Goal: Task Accomplishment & Management: Complete application form

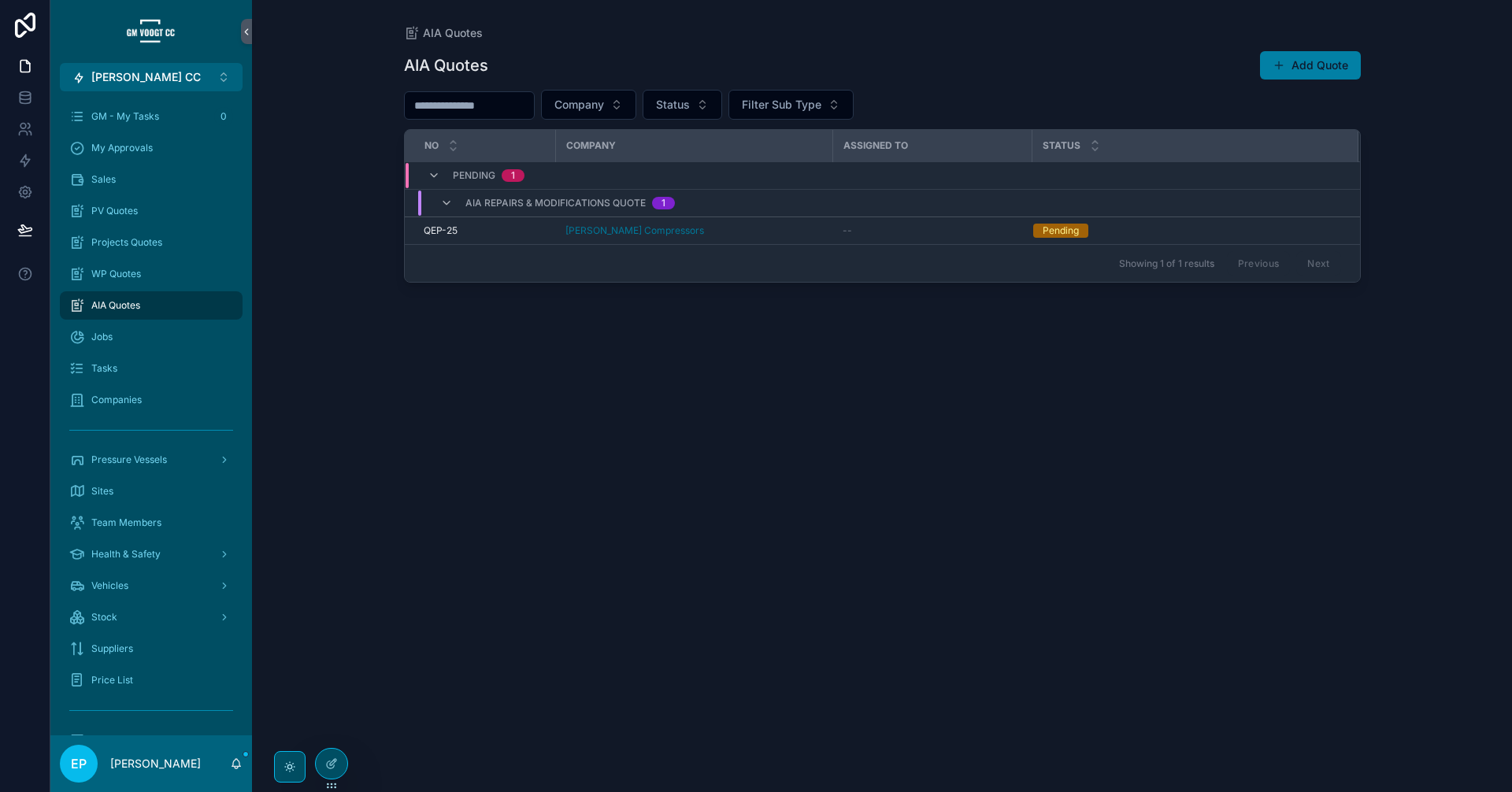
click at [1314, 73] on button "Add Quote" at bounding box center [1310, 65] width 100 height 28
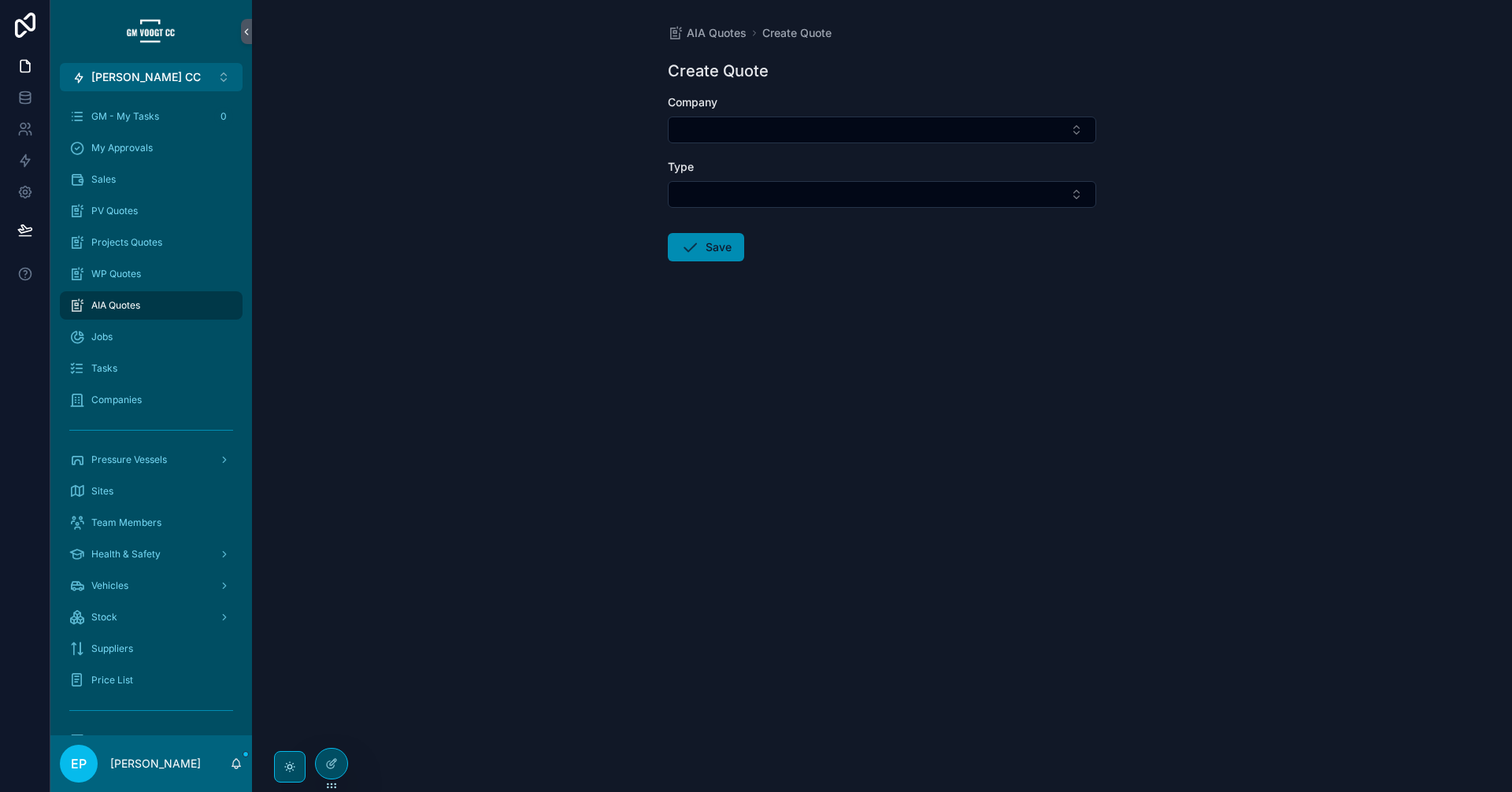
click at [883, 297] on form "Company Type Save" at bounding box center [882, 228] width 428 height 268
click at [167, 312] on div "AIA Quotes" at bounding box center [152, 305] width 164 height 26
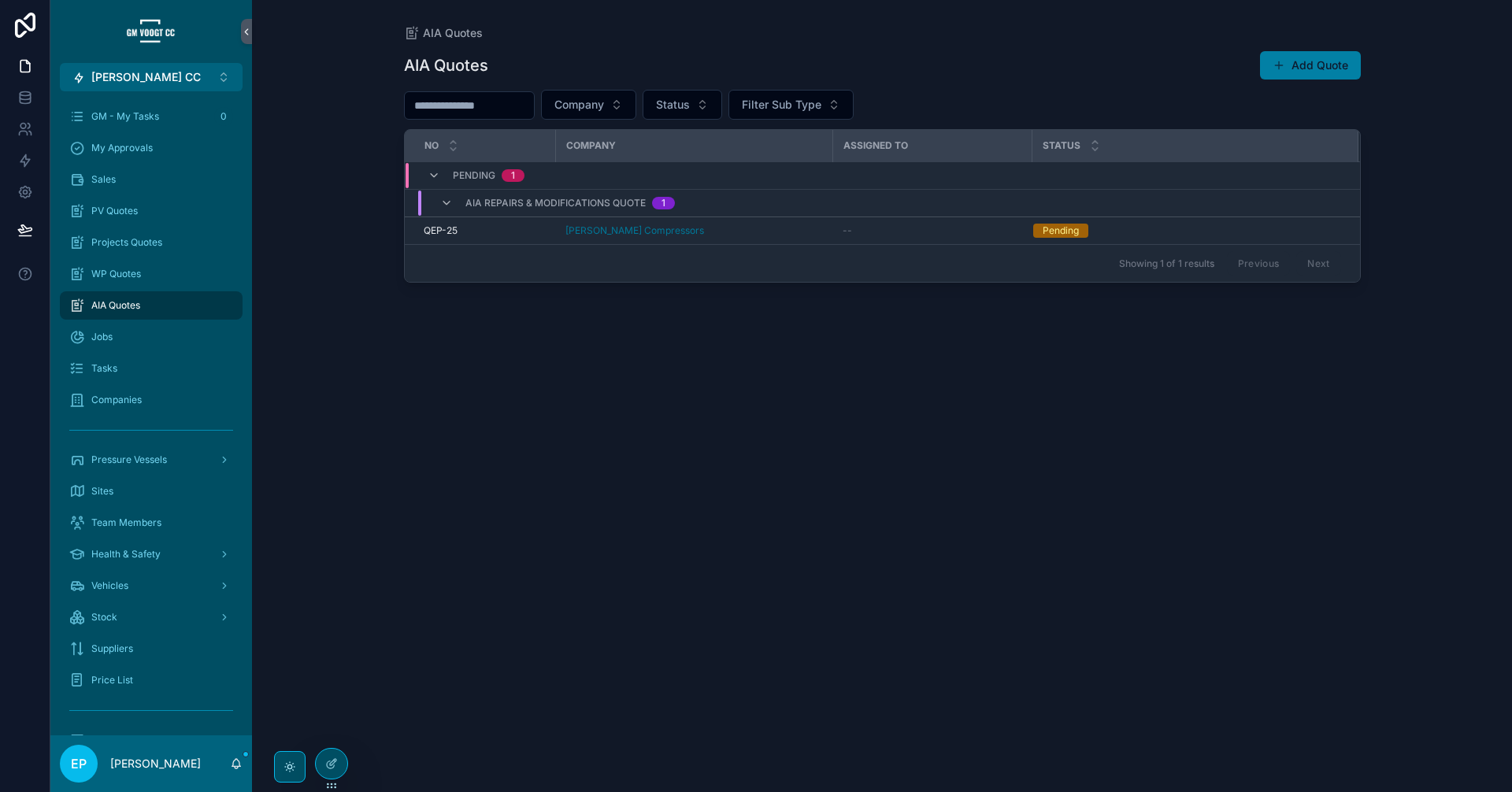
click at [1288, 75] on button "Add Quote" at bounding box center [1310, 65] width 100 height 28
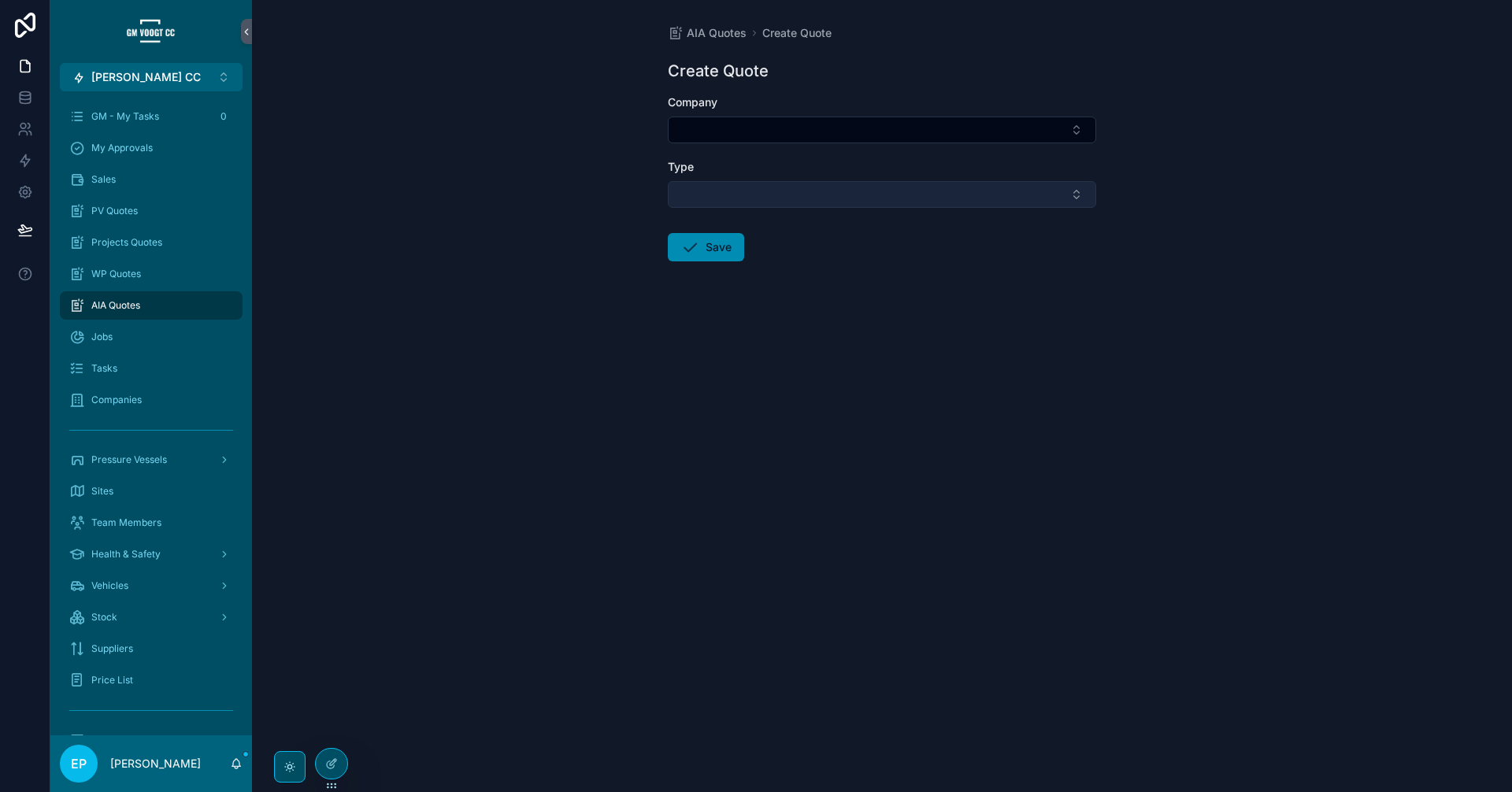
click at [815, 201] on button "Select Button" at bounding box center [882, 195] width 428 height 26
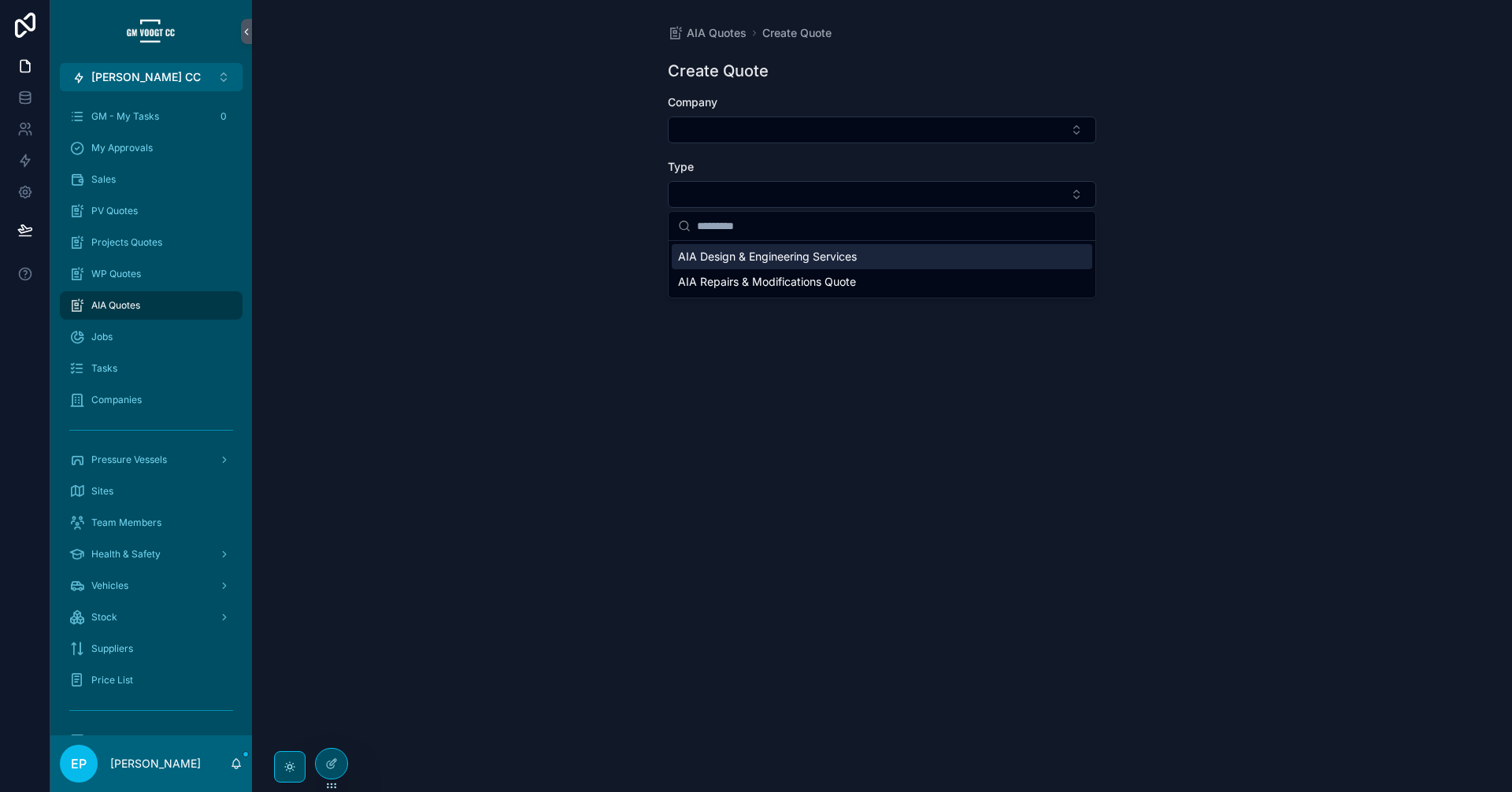
click at [827, 254] on span "AIA Design & Engineering Services" at bounding box center [767, 256] width 179 height 16
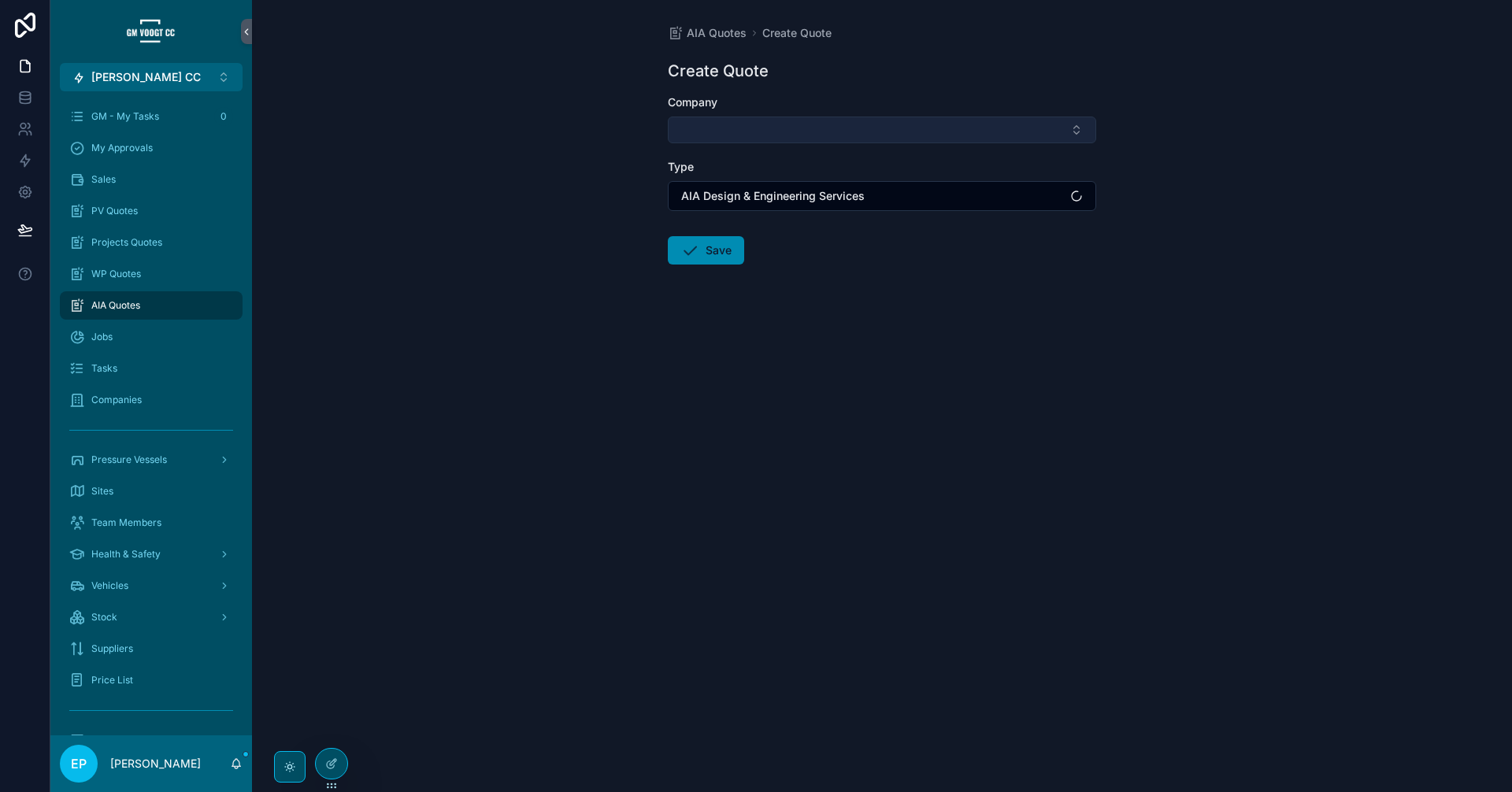
click at [818, 131] on button "Select Button" at bounding box center [882, 130] width 428 height 26
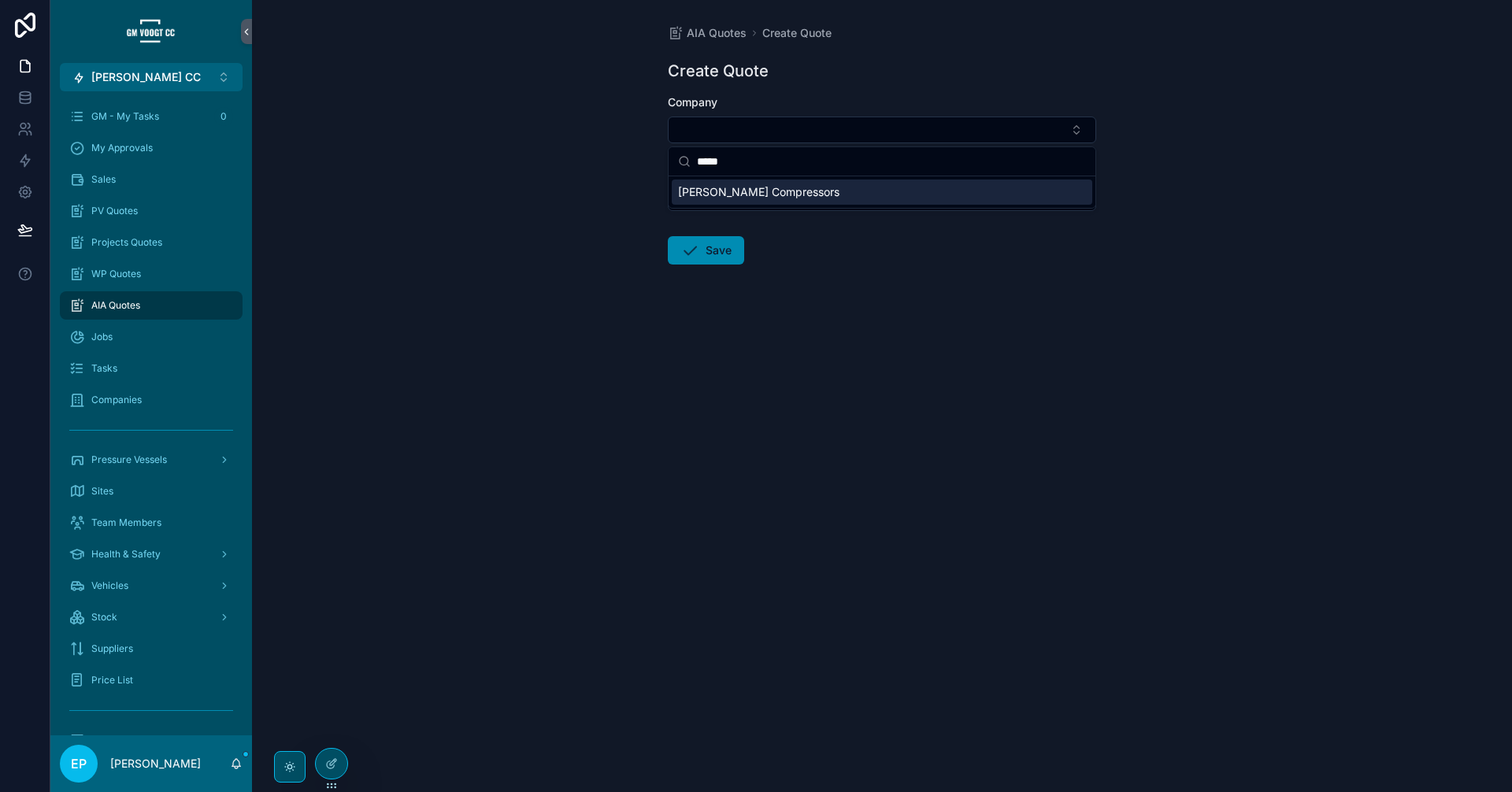
type input "*****"
click at [774, 186] on span "[PERSON_NAME] Compressors" at bounding box center [758, 192] width 161 height 16
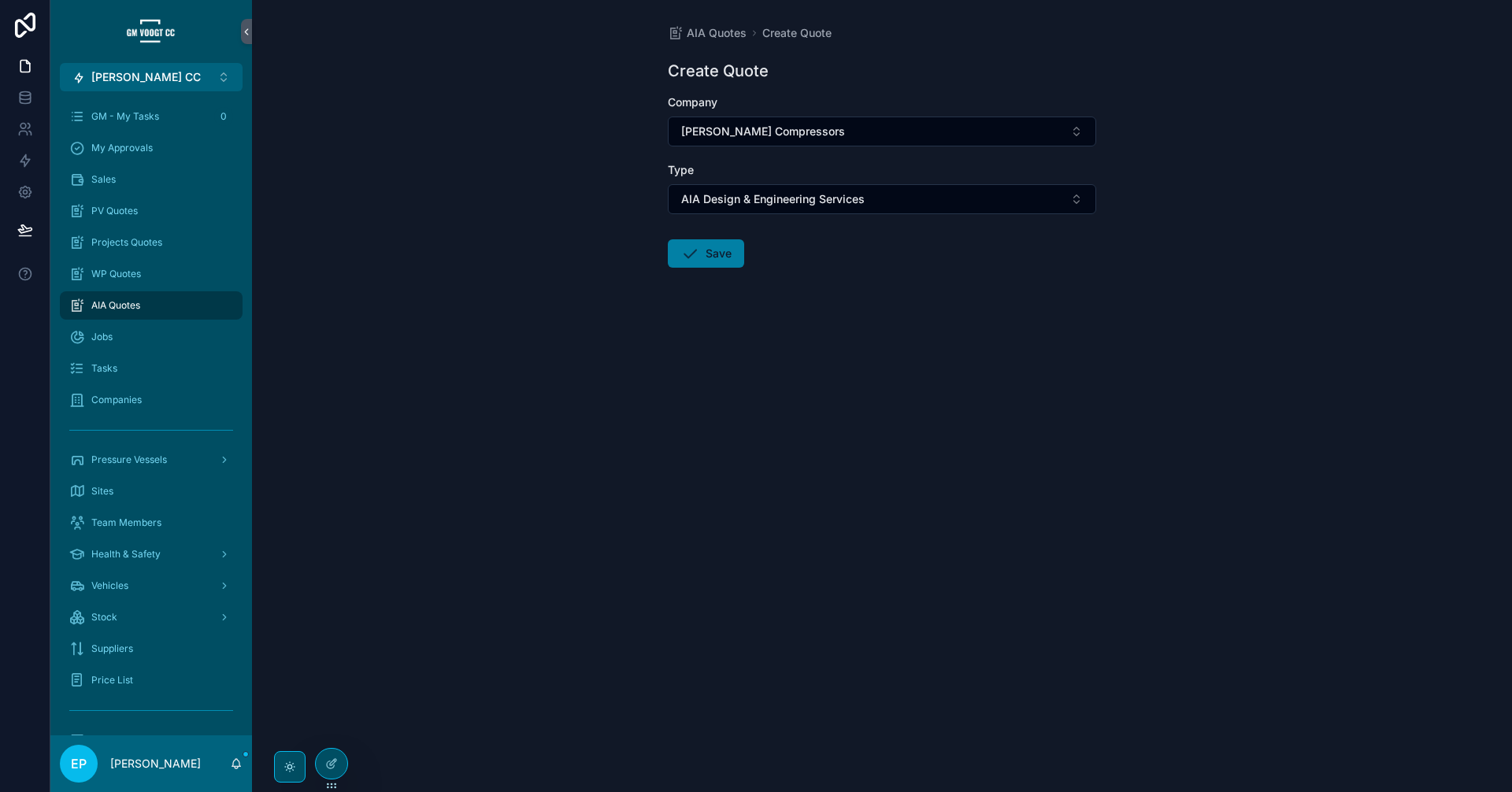
click at [695, 255] on icon "scrollable content" at bounding box center [689, 253] width 19 height 19
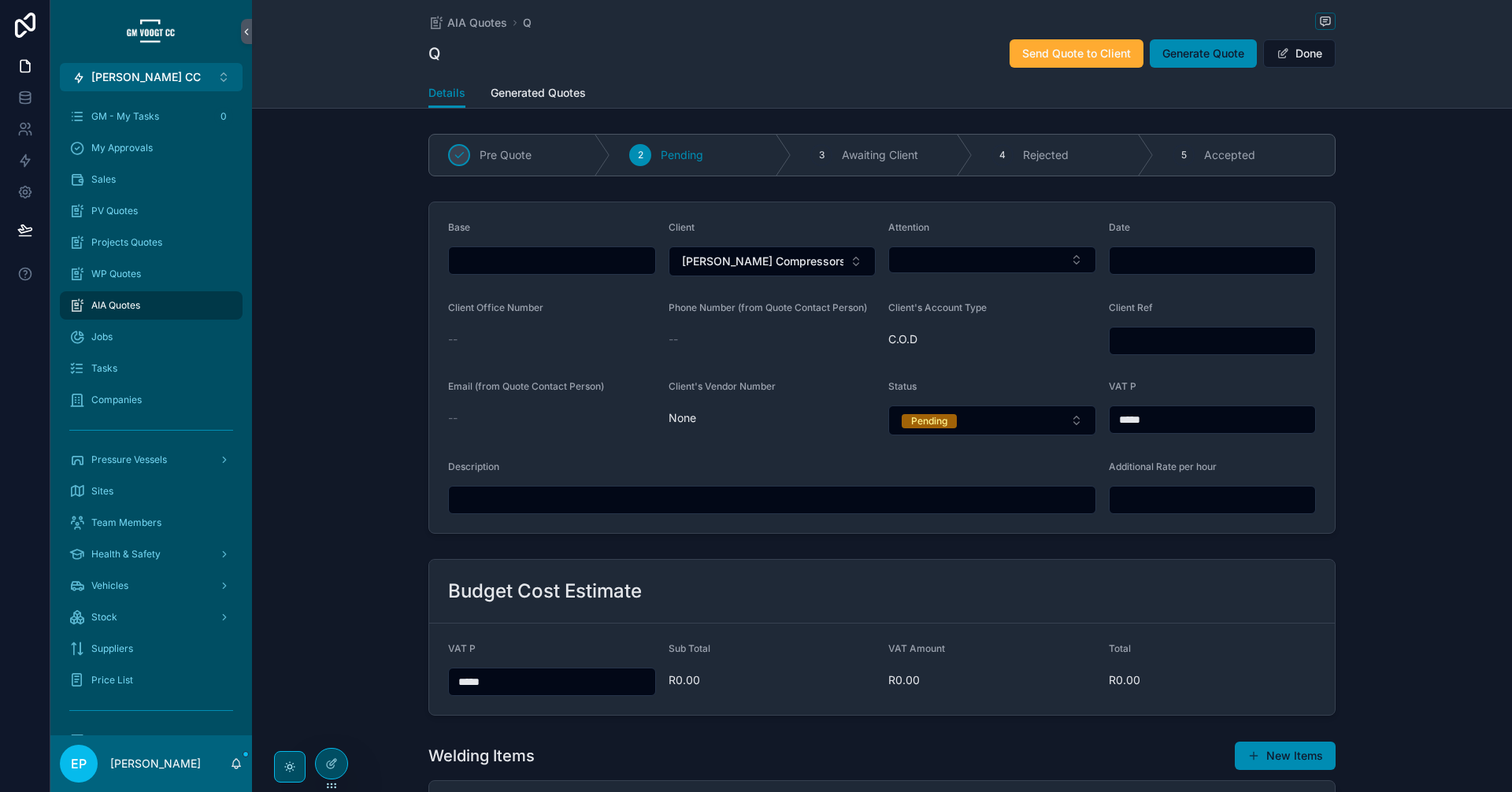
type input "*****"
